Goal: Information Seeking & Learning: Check status

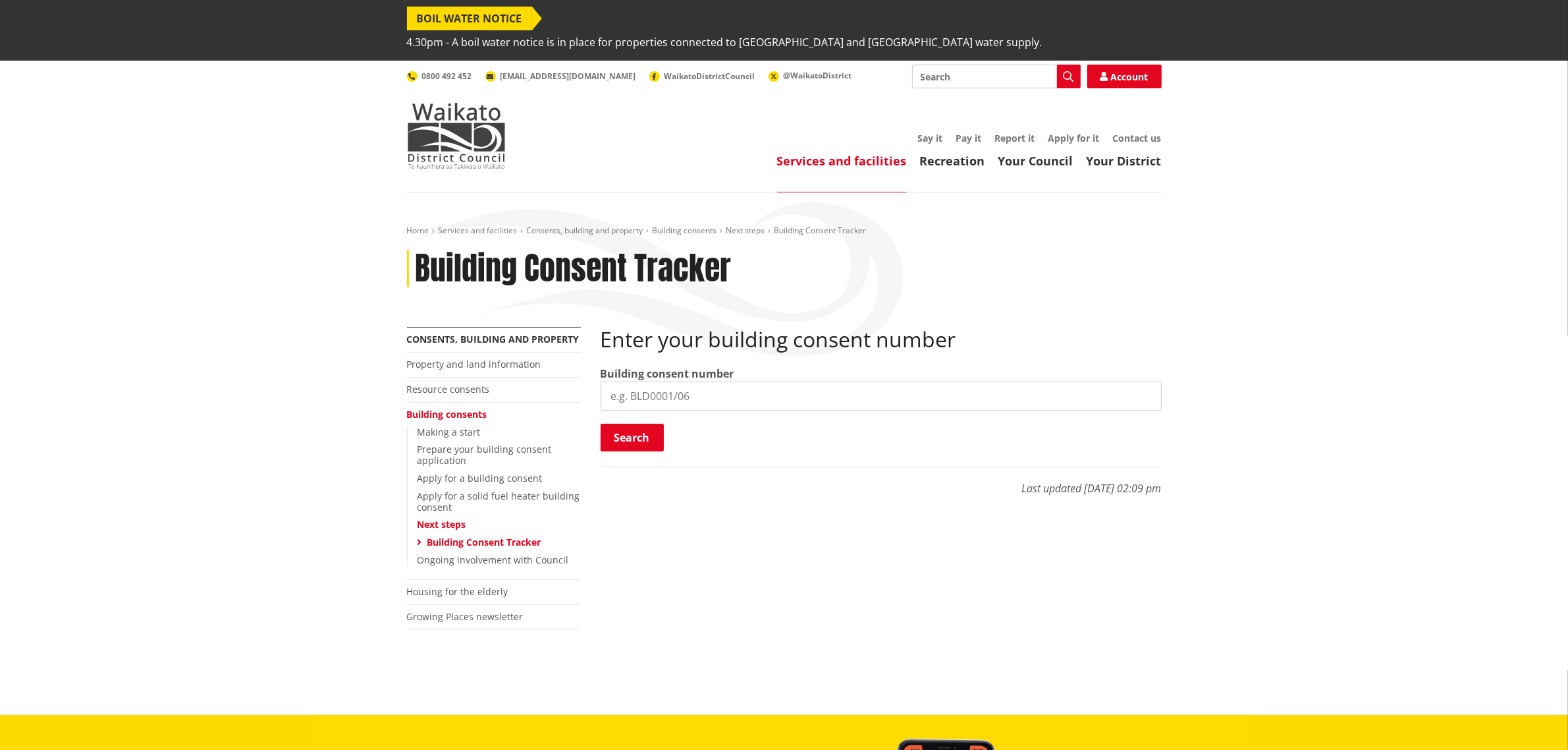
click at [774, 382] on input "search" at bounding box center [881, 396] width 561 height 29
paste input "BLD0206/26"
type input "BLD0206/26"
click at [654, 423] on button "Search" at bounding box center [631, 437] width 63 height 28
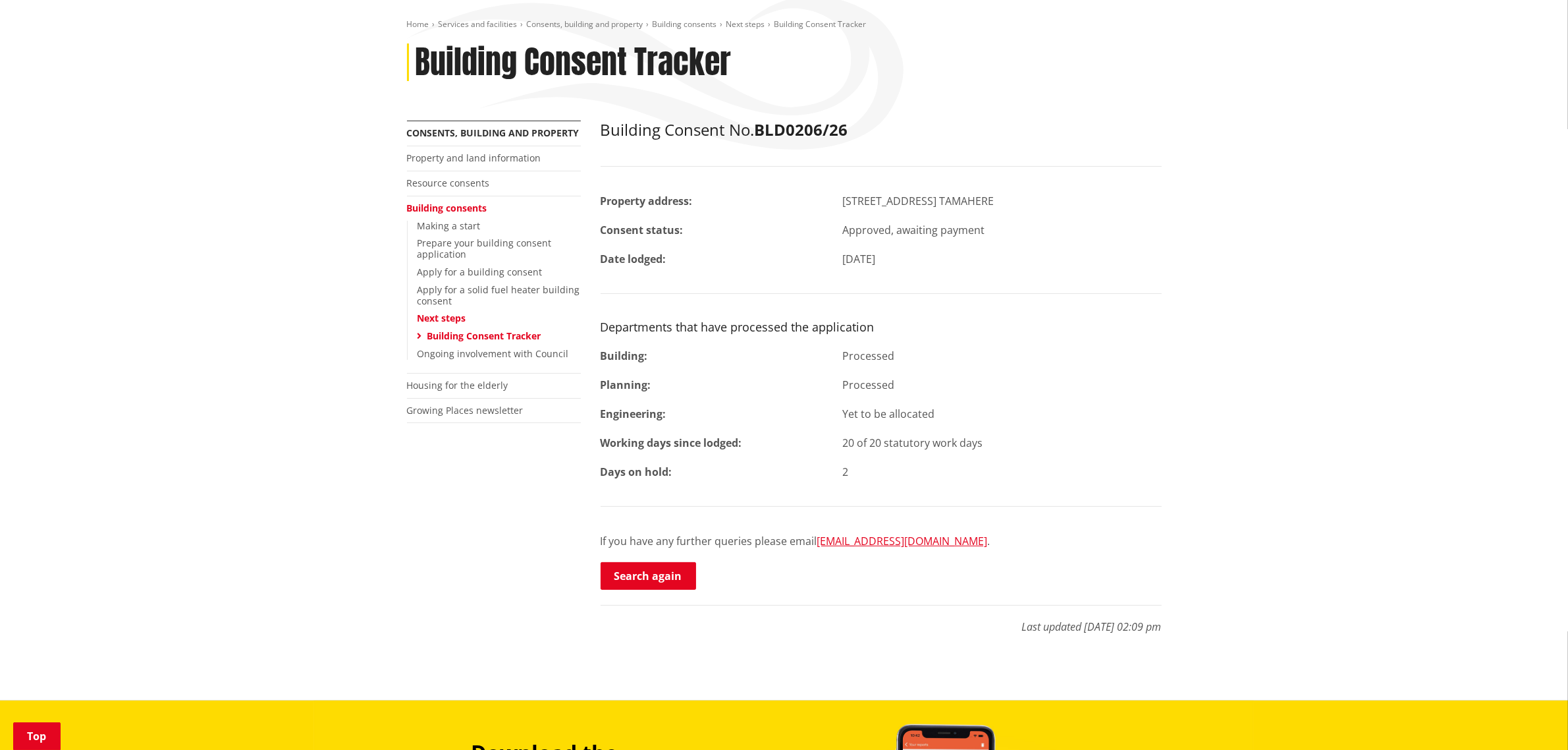
scroll to position [247, 0]
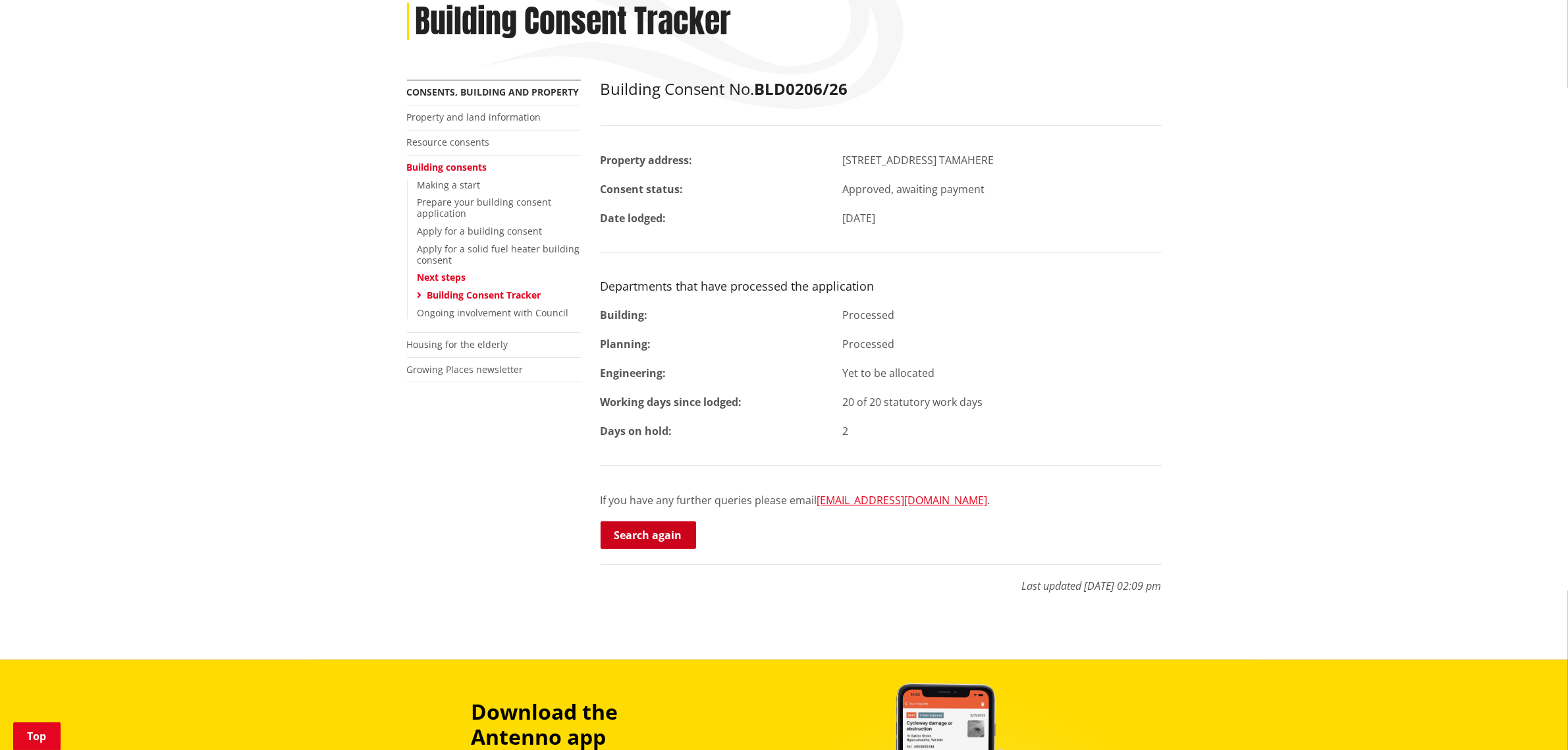
click at [654, 521] on link "Search again" at bounding box center [648, 535] width 96 height 28
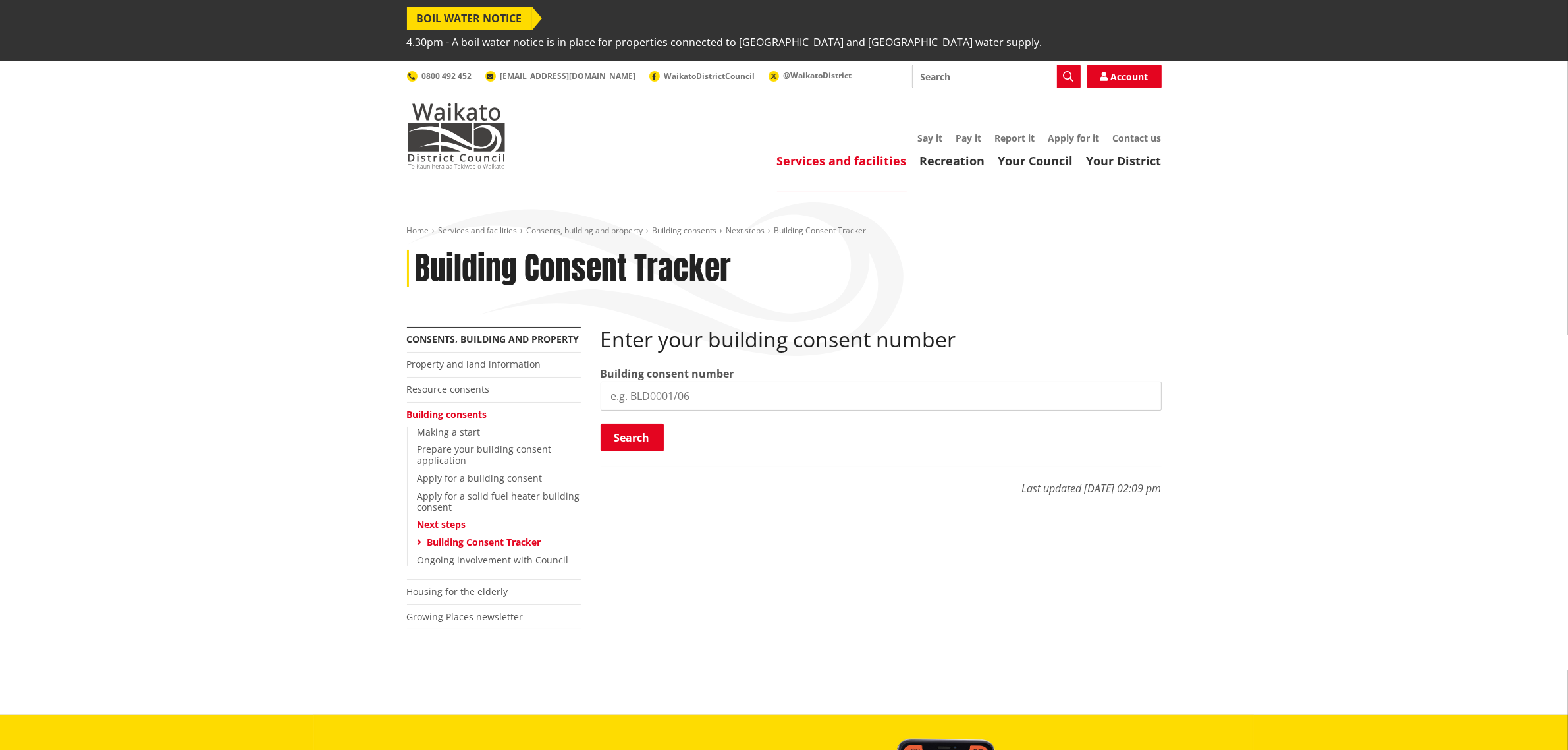
click at [700, 383] on div "Enter your building consent number Building consent number Search Searching..." at bounding box center [881, 390] width 561 height 126
drag, startPoint x: 703, startPoint y: 379, endPoint x: 664, endPoint y: 403, distance: 45.8
click at [702, 382] on input "search" at bounding box center [881, 396] width 561 height 29
click at [624, 382] on input "search" at bounding box center [881, 396] width 561 height 29
paste input "BLD0290/26"
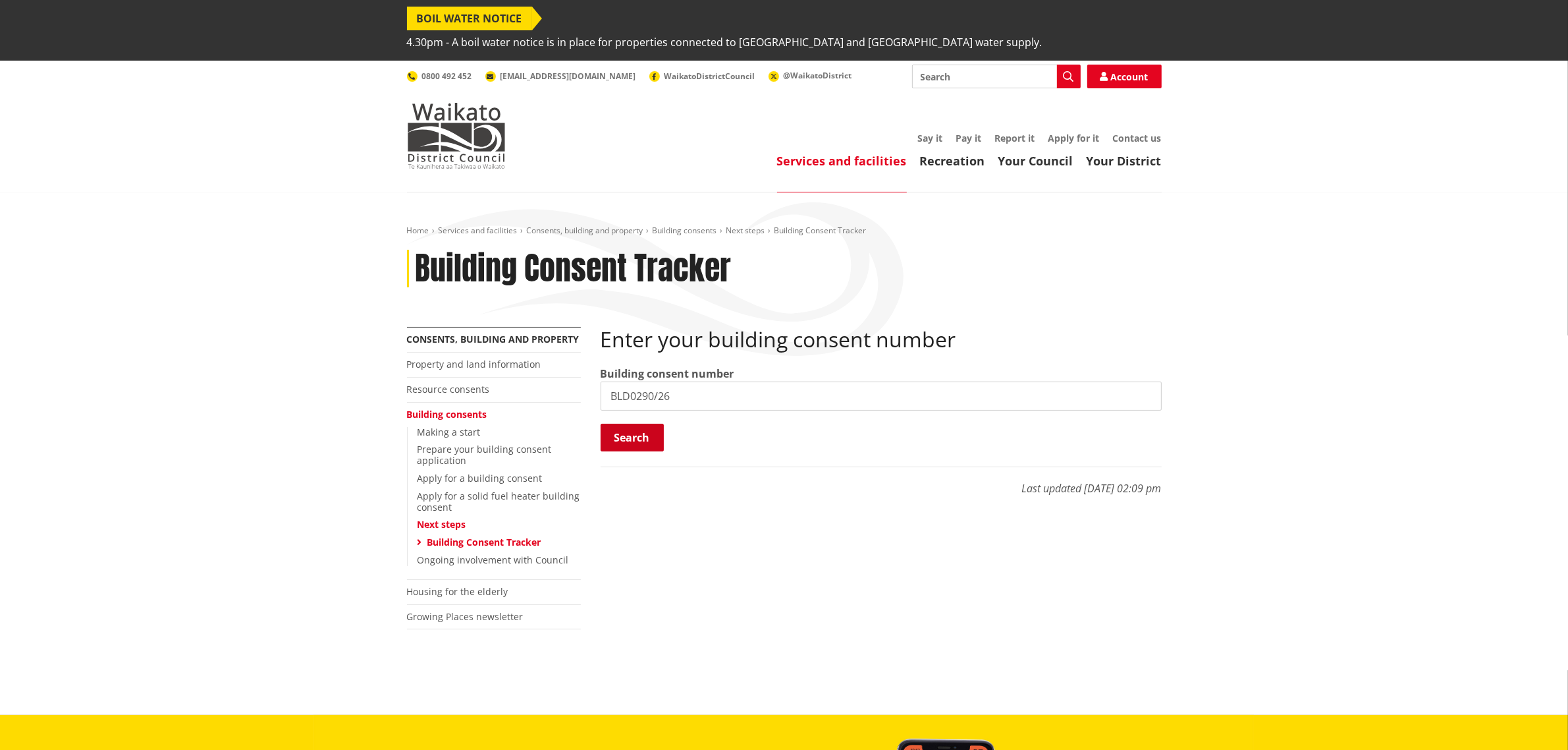
type input "BLD0290/26"
click at [616, 423] on button "Search" at bounding box center [631, 437] width 63 height 28
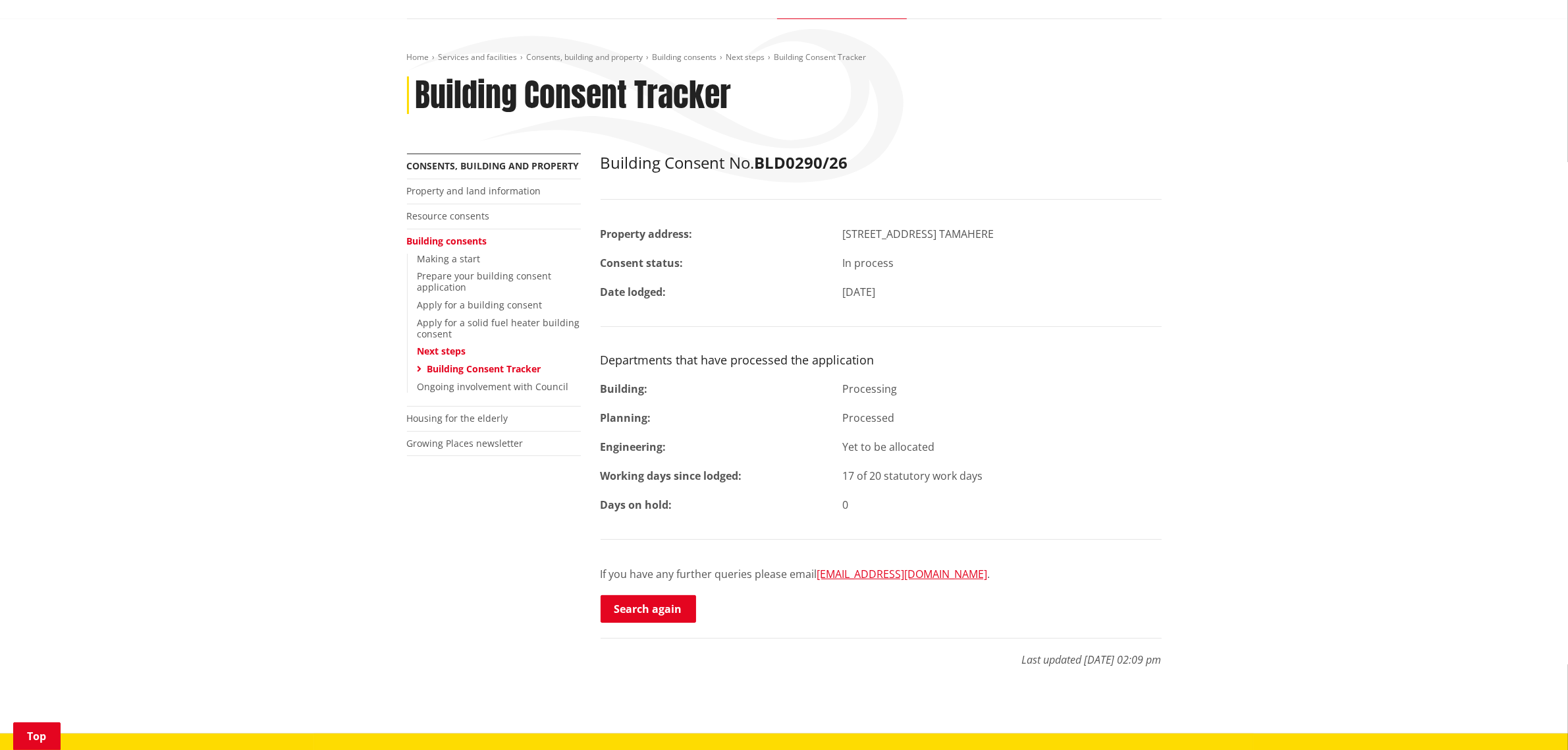
scroll to position [412, 0]
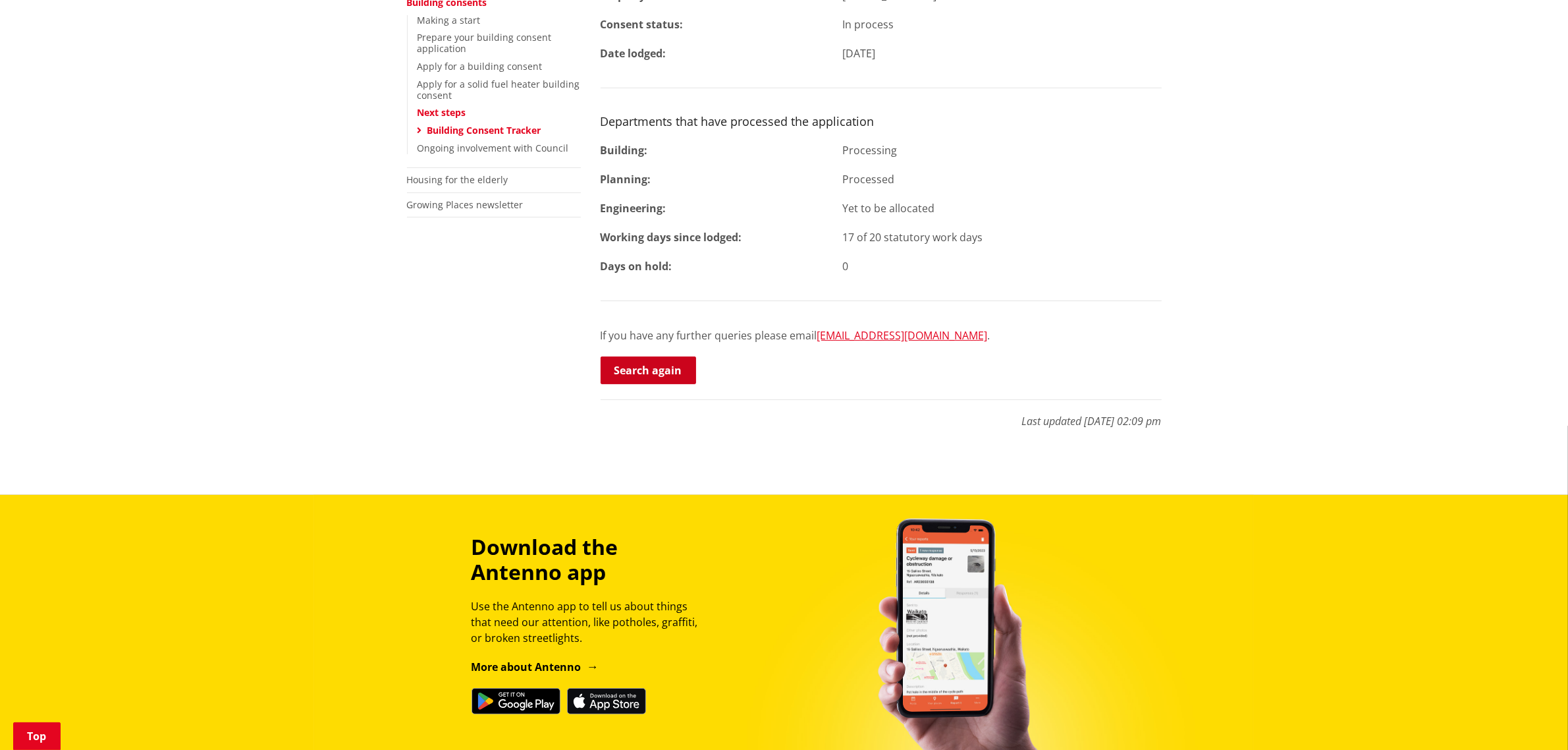
click at [640, 356] on link "Search again" at bounding box center [648, 370] width 96 height 28
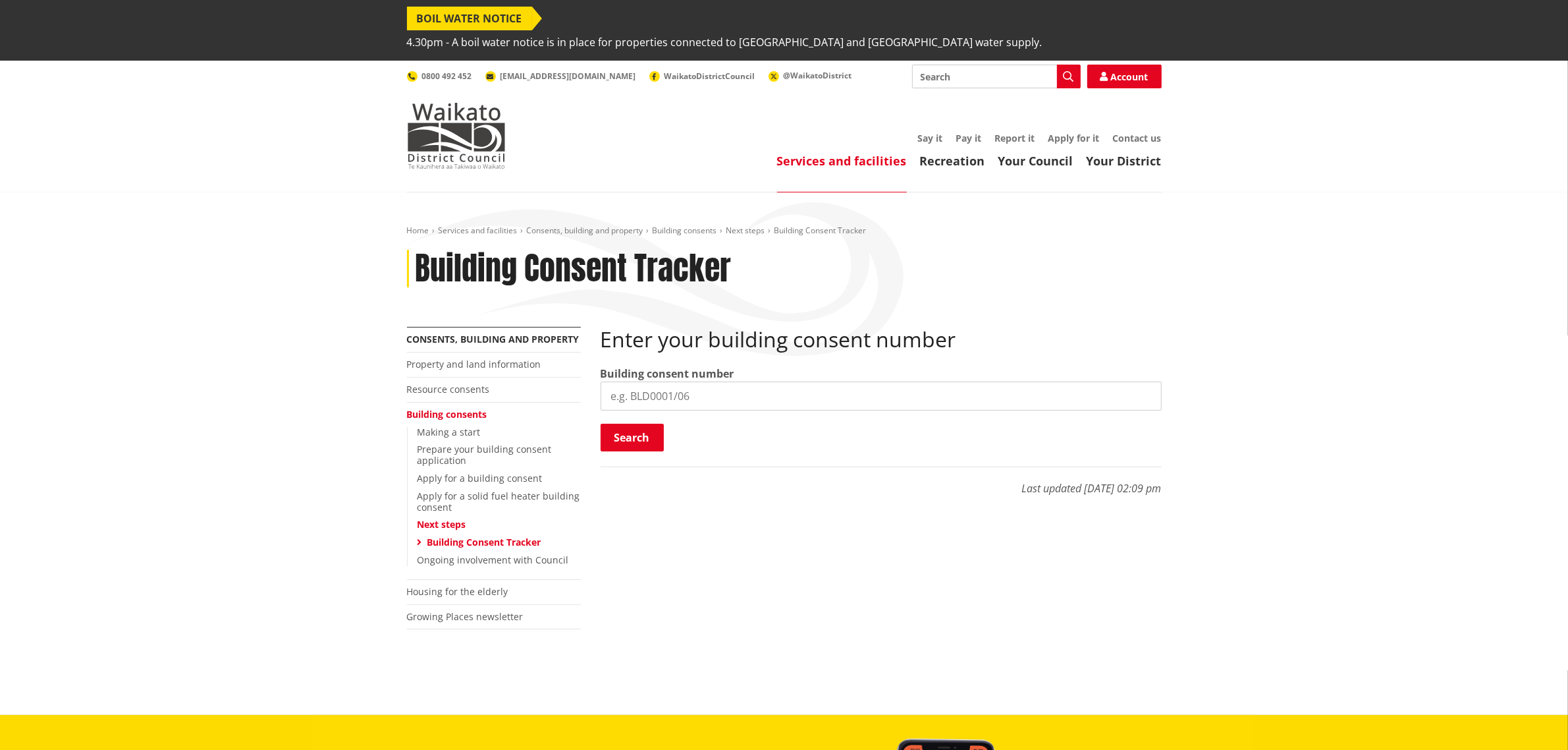
click at [698, 382] on input "search" at bounding box center [881, 396] width 561 height 29
paste input "BLD0260/26"
type input "BLD0260/26"
click at [620, 423] on button "Search" at bounding box center [631, 437] width 63 height 28
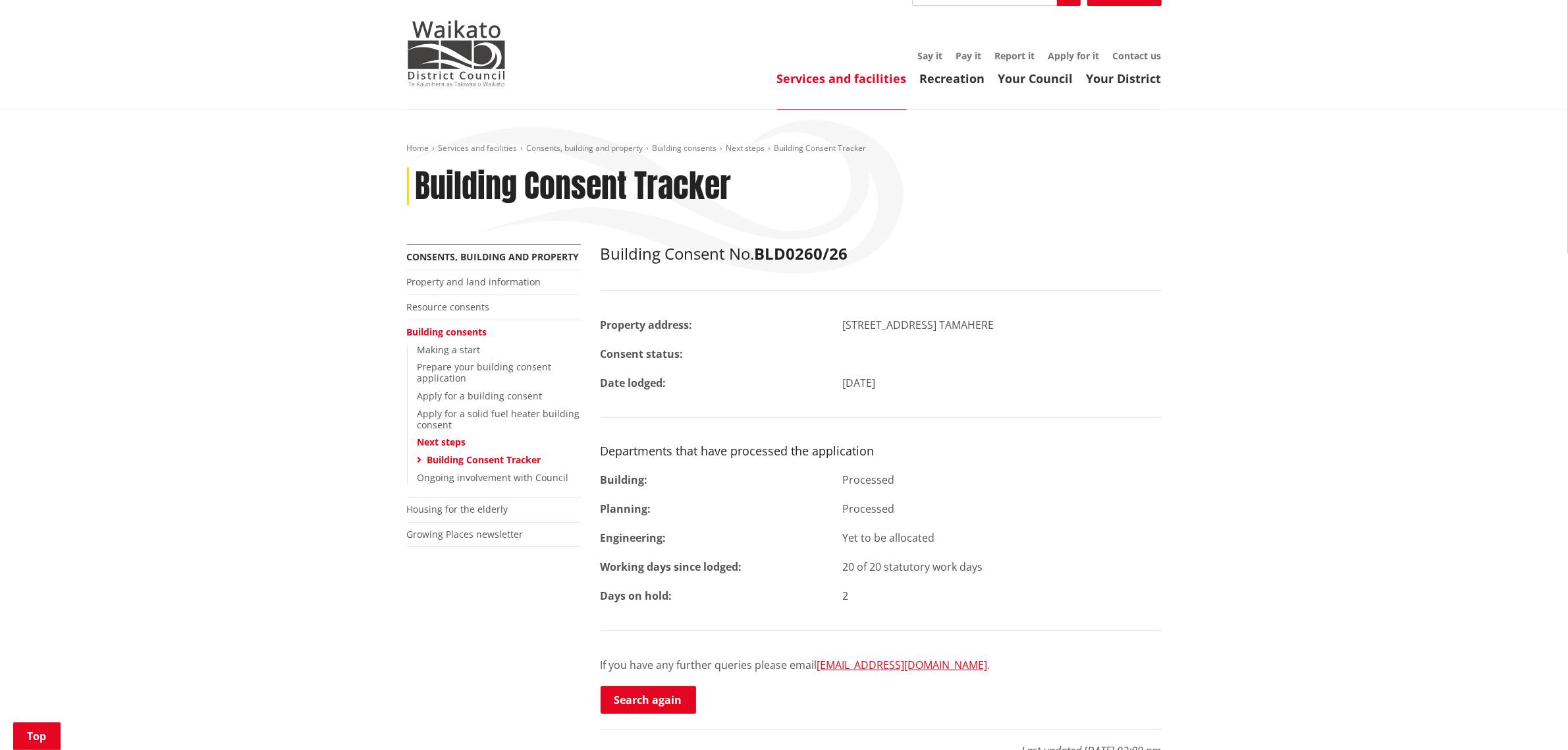
scroll to position [247, 0]
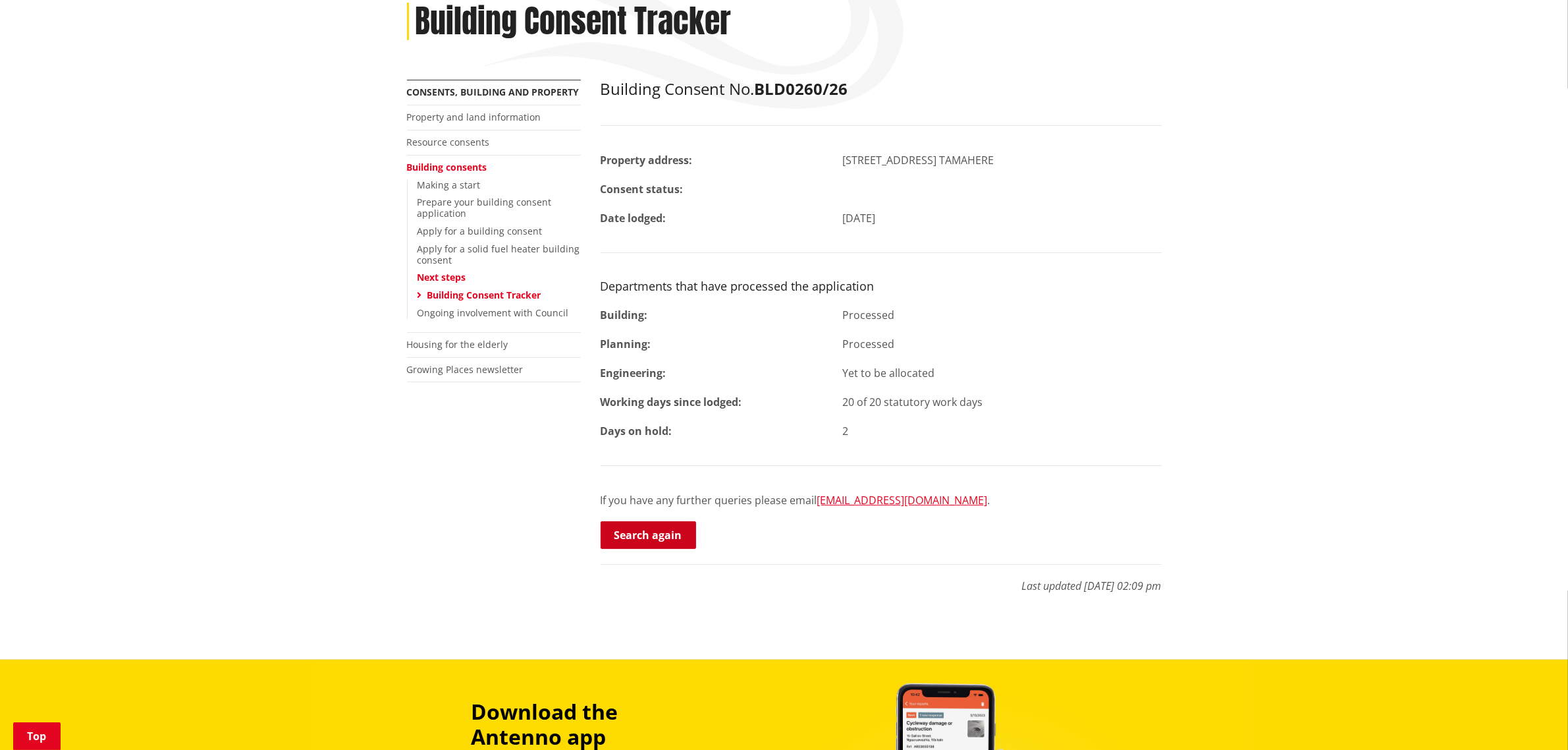
drag, startPoint x: 636, startPoint y: 492, endPoint x: 649, endPoint y: 515, distance: 26.4
click at [636, 492] on div "Building Consent No. BLD0260/26 Property address: [STREET_ADDRESS][GEOGRAPHIC_D…" at bounding box center [881, 315] width 561 height 471
click at [649, 521] on link "Search again" at bounding box center [648, 535] width 96 height 28
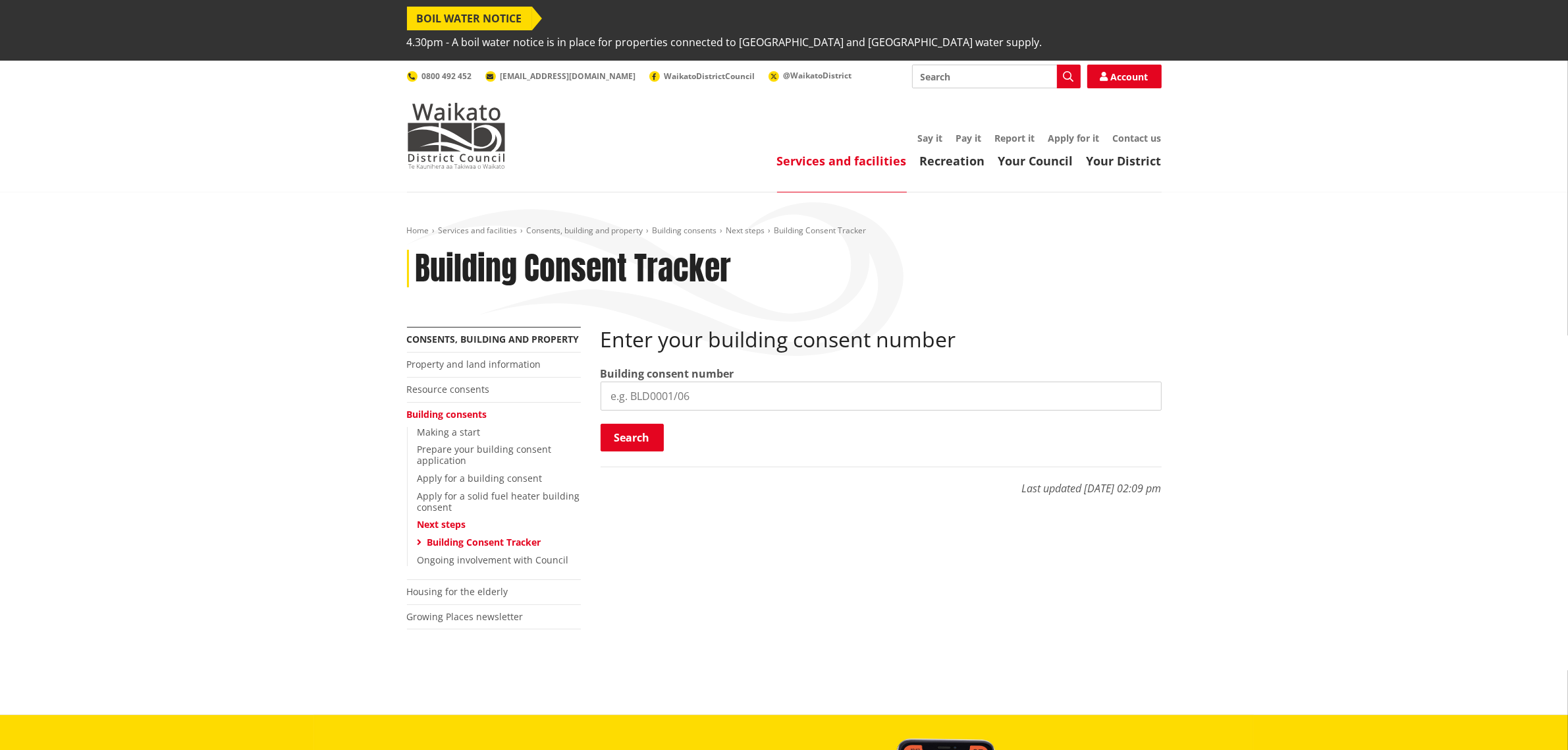
click at [690, 382] on input "search" at bounding box center [881, 396] width 561 height 29
paste input "BLD0305/26"
type input "BLD0305/26"
click at [641, 423] on button "Search" at bounding box center [631, 437] width 63 height 28
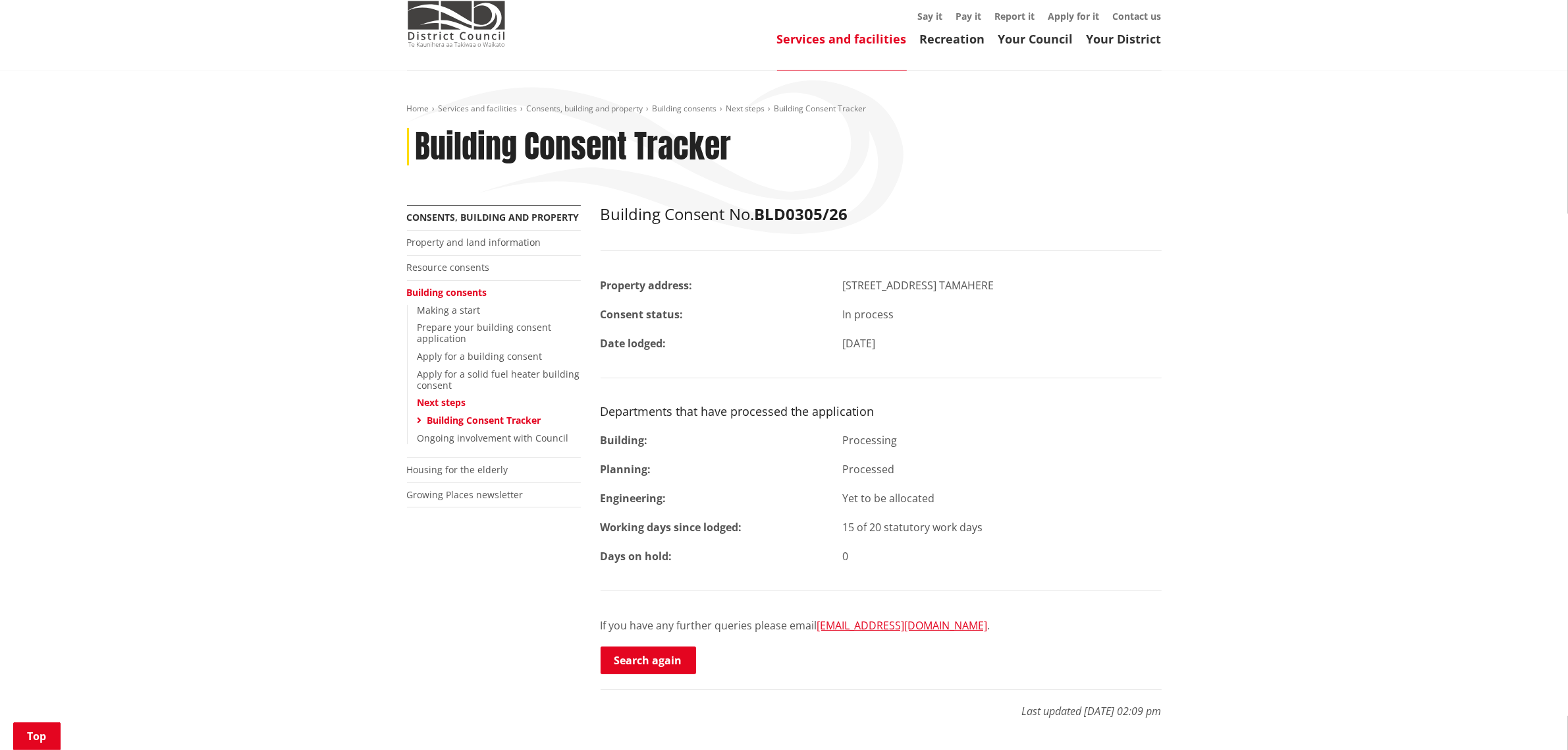
scroll to position [329, 0]
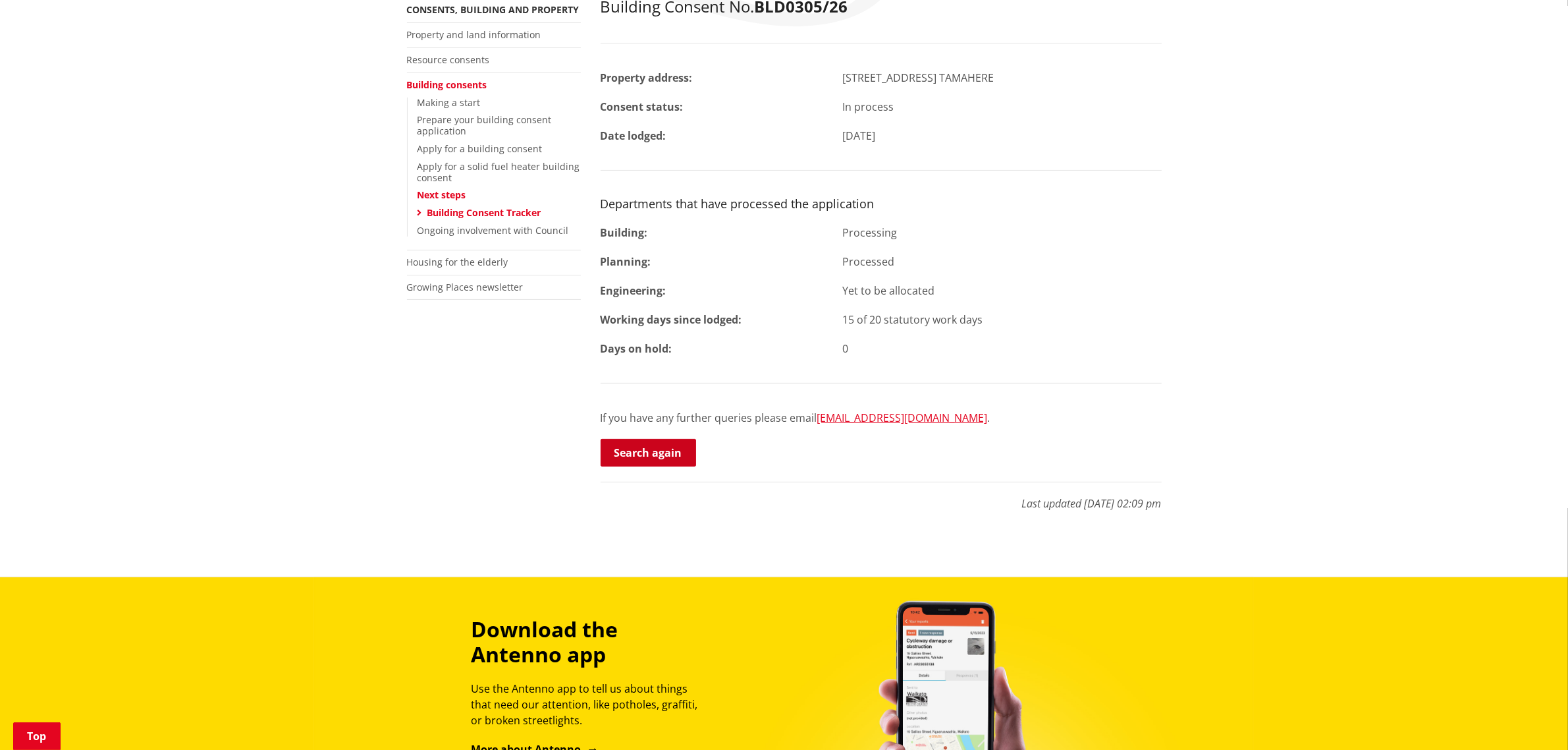
click at [646, 439] on link "Search again" at bounding box center [648, 453] width 96 height 28
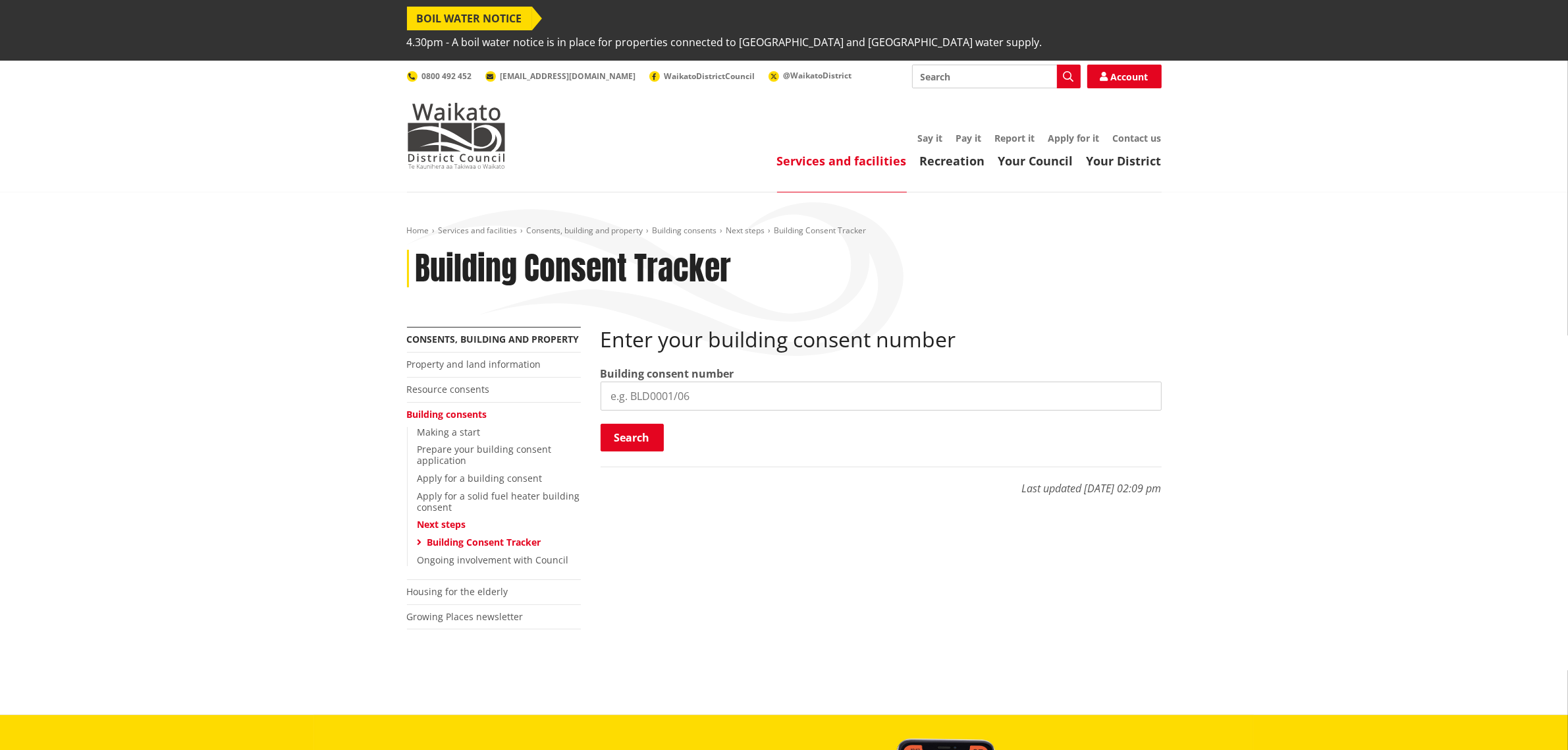
click at [659, 382] on input "search" at bounding box center [881, 396] width 561 height 29
paste input "BLD0318/26"
type input "BLD0318/26"
click at [612, 467] on p "Last updated [DATE] 02:09 pm" at bounding box center [881, 481] width 561 height 30
click at [635, 423] on button "Search" at bounding box center [631, 437] width 63 height 28
